Goal: Information Seeking & Learning: Learn about a topic

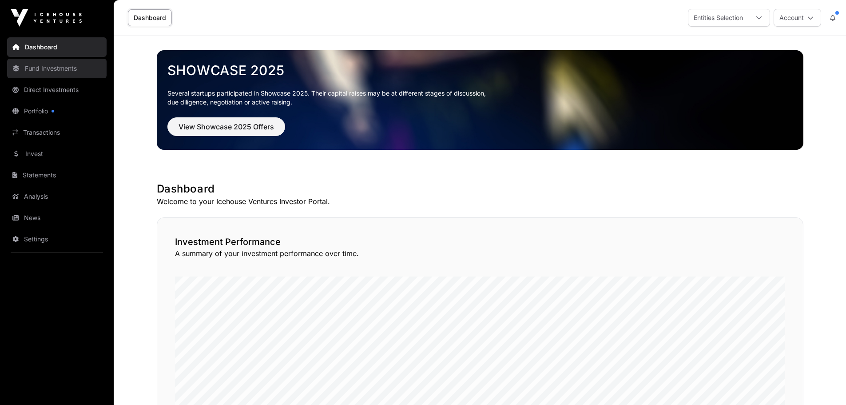
click at [55, 68] on link "Fund Investments" at bounding box center [57, 69] width 100 height 20
click at [51, 74] on link "Fund Investments" at bounding box center [57, 69] width 100 height 20
click at [22, 71] on link "Fund Investments" at bounding box center [57, 69] width 100 height 20
click at [56, 69] on link "Fund Investments" at bounding box center [57, 69] width 100 height 20
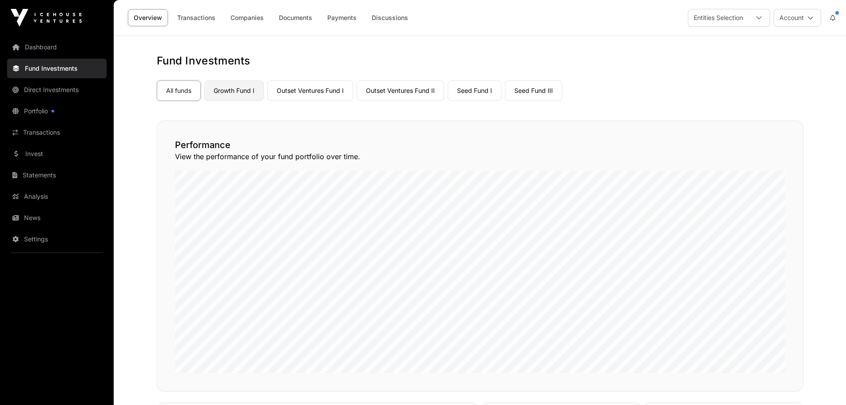
click at [242, 93] on link "Growth Fund I" at bounding box center [234, 90] width 60 height 20
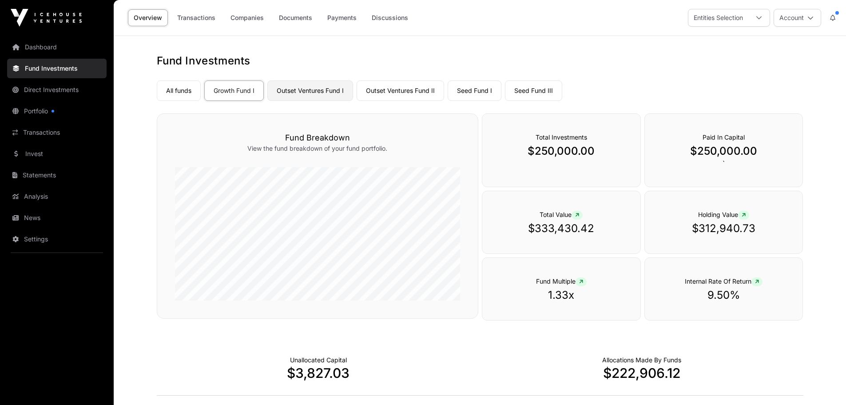
click at [313, 95] on link "Outset Ventures Fund I" at bounding box center [310, 90] width 86 height 20
click at [475, 91] on link "Seed Fund I" at bounding box center [475, 90] width 54 height 20
click at [522, 88] on link "Seed Fund III" at bounding box center [533, 90] width 57 height 20
click at [55, 86] on link "Direct Investments" at bounding box center [57, 90] width 100 height 20
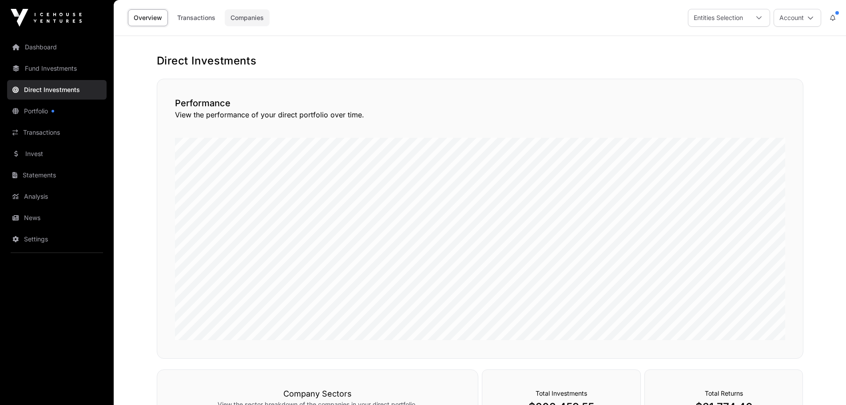
click at [246, 17] on link "Companies" at bounding box center [247, 17] width 45 height 17
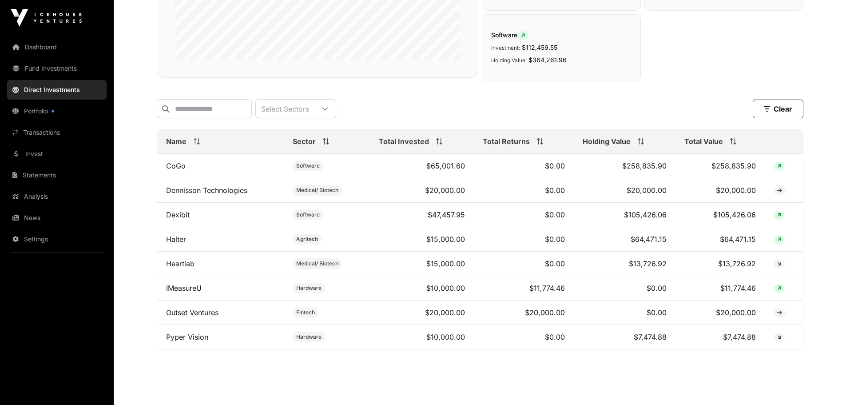
scroll to position [222, 0]
